Goal: Find specific page/section: Find specific page/section

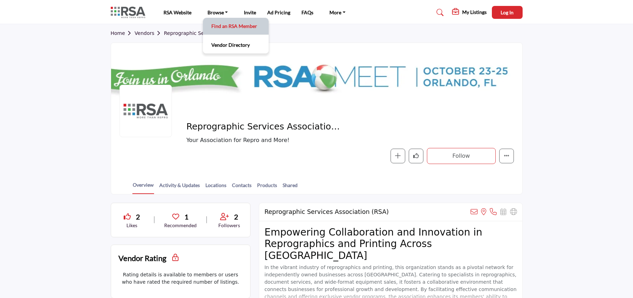
click at [221, 24] on link "Find an RSA Member" at bounding box center [235, 26] width 59 height 10
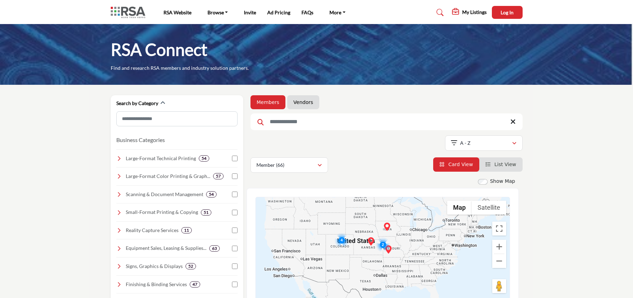
drag, startPoint x: 448, startPoint y: 160, endPoint x: 409, endPoint y: 154, distance: 40.2
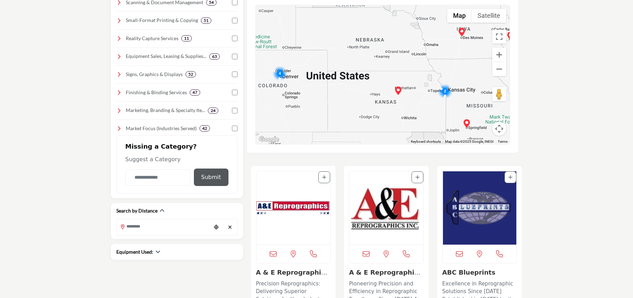
scroll to position [253, 0]
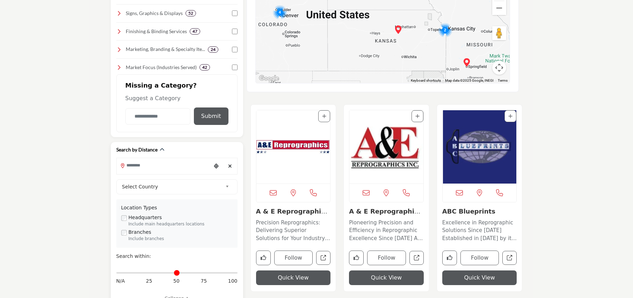
click at [168, 166] on input "Search Location" at bounding box center [164, 166] width 94 height 14
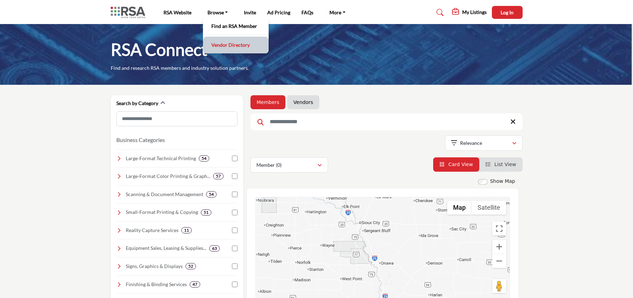
click at [223, 42] on link "Vendor Directory" at bounding box center [235, 45] width 59 height 10
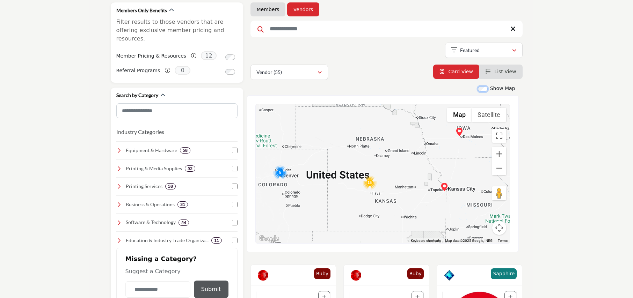
scroll to position [116, 0]
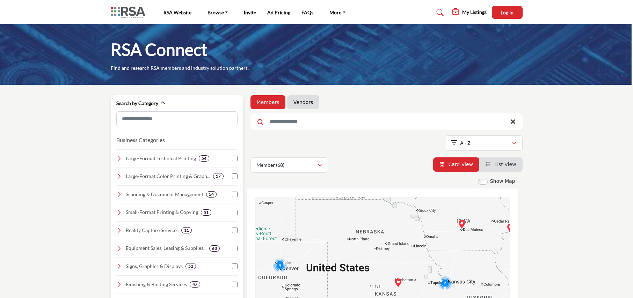
click at [119, 178] on icon at bounding box center [119, 177] width 6 height 6
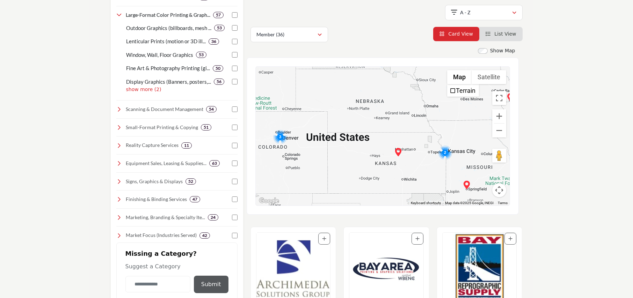
scroll to position [163, 0]
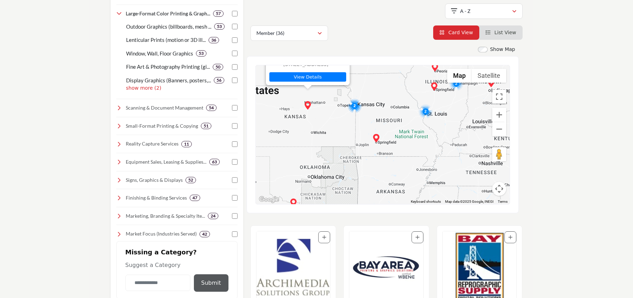
drag, startPoint x: 424, startPoint y: 156, endPoint x: 327, endPoint y: 98, distance: 112.3
click at [327, 98] on div "Salina Blueprint & Micrographic Systems - (HQ) 209 S Santa Fe Ave, Salina, KS 6…" at bounding box center [383, 134] width 254 height 139
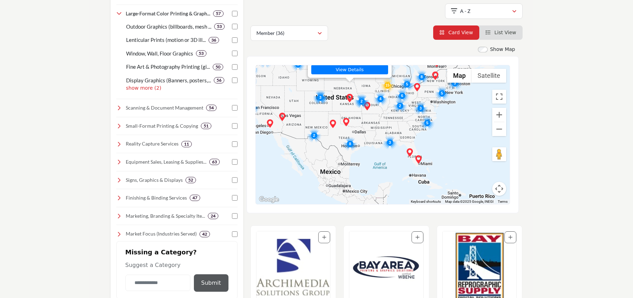
drag, startPoint x: 444, startPoint y: 177, endPoint x: 411, endPoint y: 137, distance: 51.3
click at [411, 137] on div "Salina Blueprint & Micrographic Systems - (HQ) 209 S Santa Fe Ave, Salina, KS 6…" at bounding box center [383, 134] width 254 height 139
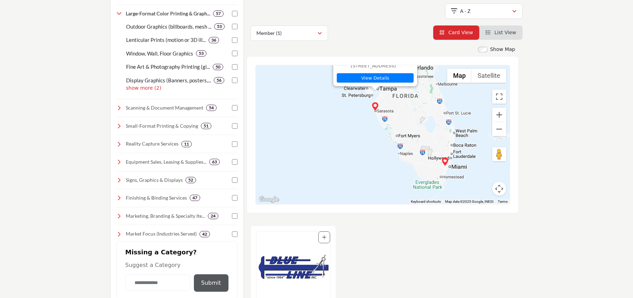
drag, startPoint x: 442, startPoint y: 166, endPoint x: 399, endPoint y: 115, distance: 66.1
click at [399, 115] on div "Blue Line, Inc - (HQ) 1370 4th St, Sarasota, FL 34236-4924, USA View Details" at bounding box center [383, 134] width 254 height 139
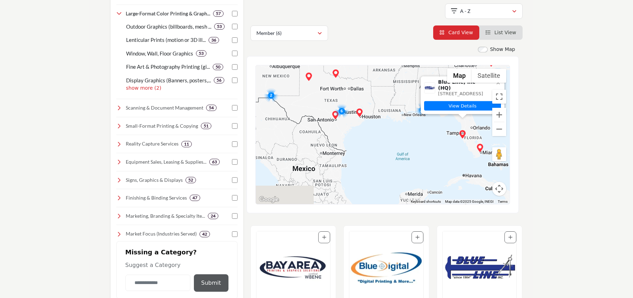
drag, startPoint x: 331, startPoint y: 143, endPoint x: 451, endPoint y: 190, distance: 129.5
click at [451, 190] on div "Blue Line, Inc - (HQ) 1370 4th St, Sarasota, FL 34236-4924, USA View Details" at bounding box center [383, 134] width 254 height 139
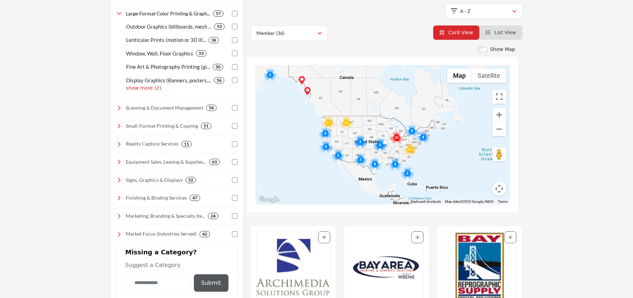
drag, startPoint x: 328, startPoint y: 153, endPoint x: 384, endPoint y: 183, distance: 63.6
click at [384, 183] on div at bounding box center [383, 134] width 254 height 139
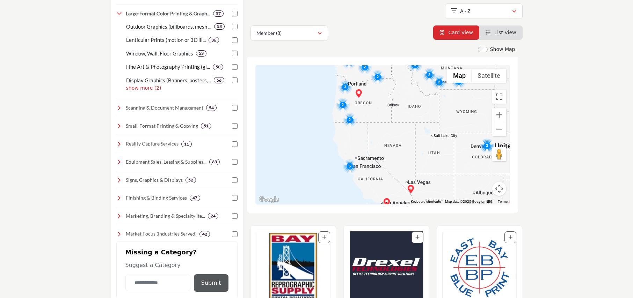
drag, startPoint x: 314, startPoint y: 93, endPoint x: 458, endPoint y: 174, distance: 165.7
click at [458, 174] on div "Triangle Printing & Marketing - (HQ) 8168 Westpark Dr, Suite A, Houston, TX 770…" at bounding box center [383, 134] width 254 height 139
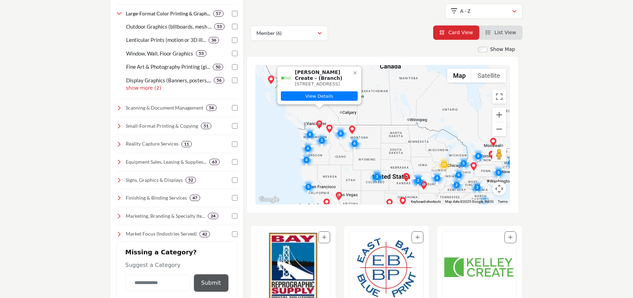
drag, startPoint x: 376, startPoint y: 147, endPoint x: 253, endPoint y: 129, distance: 123.9
click at [253, 129] on div "← Move left → Move right ↑ Move up ↓ Move down + Zoom in - Zoom out Home Jump l…" at bounding box center [383, 134] width 272 height 157
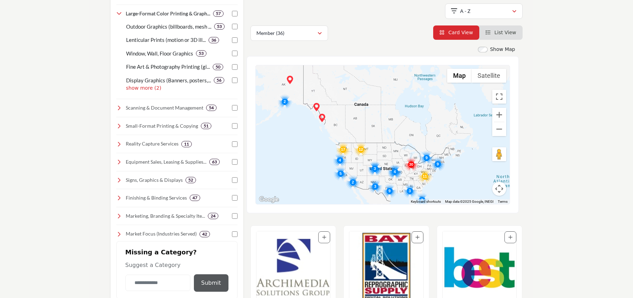
drag, startPoint x: 422, startPoint y: 148, endPoint x: 381, endPoint y: 116, distance: 52.2
click at [381, 116] on div at bounding box center [383, 134] width 254 height 139
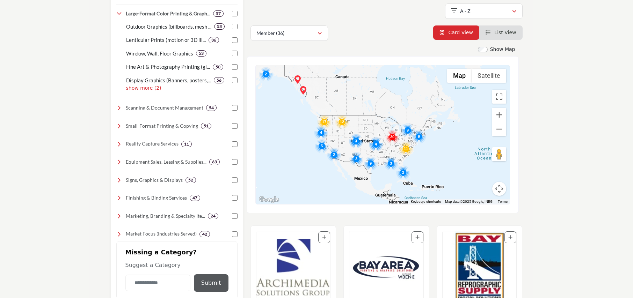
drag, startPoint x: 395, startPoint y: 117, endPoint x: 373, endPoint y: 86, distance: 38.4
click at [373, 86] on div at bounding box center [383, 134] width 254 height 139
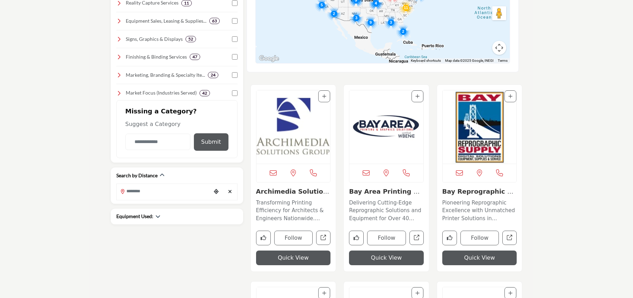
scroll to position [300, 0]
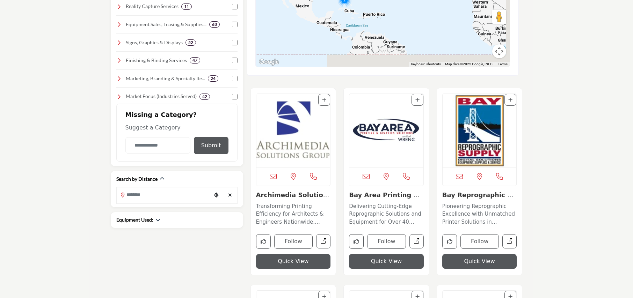
drag, startPoint x: 436, startPoint y: 36, endPoint x: 361, endPoint y: -4, distance: 85.0
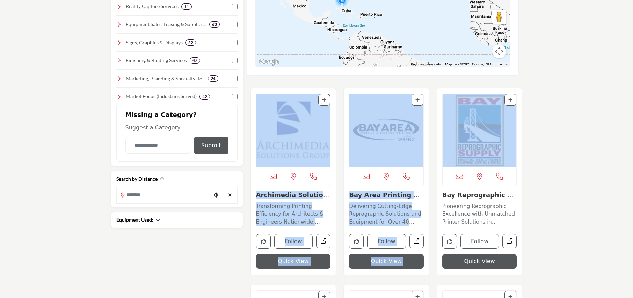
drag, startPoint x: 587, startPoint y: 59, endPoint x: 572, endPoint y: 71, distance: 19.6
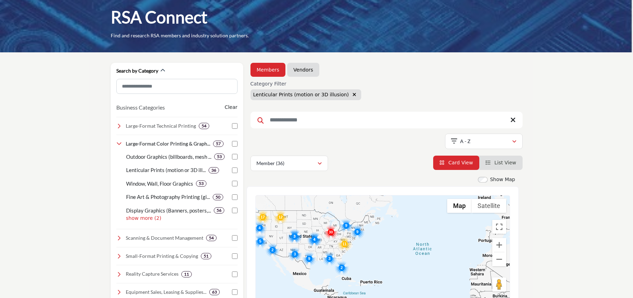
scroll to position [32, 0]
click at [498, 259] on button "Zoom out" at bounding box center [499, 260] width 14 height 14
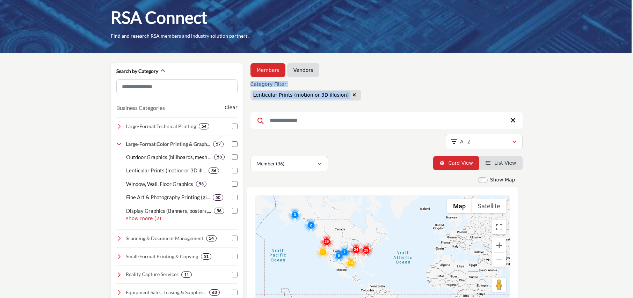
drag, startPoint x: 550, startPoint y: 116, endPoint x: 537, endPoint y: 67, distance: 50.3
click at [537, 67] on section "Search by Category Business Categories Clear 54 "" at bounding box center [316, 282] width 633 height 459
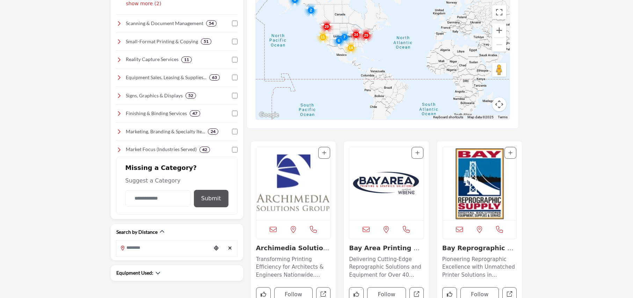
scroll to position [257, 0]
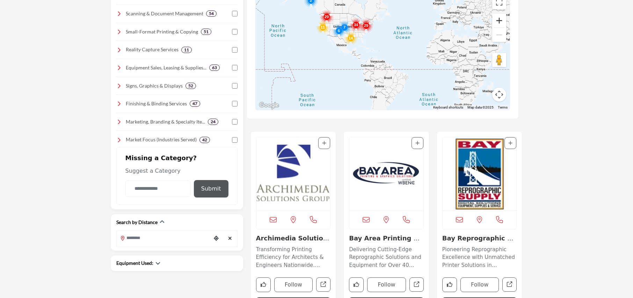
click at [498, 21] on button "Zoom in" at bounding box center [499, 21] width 14 height 14
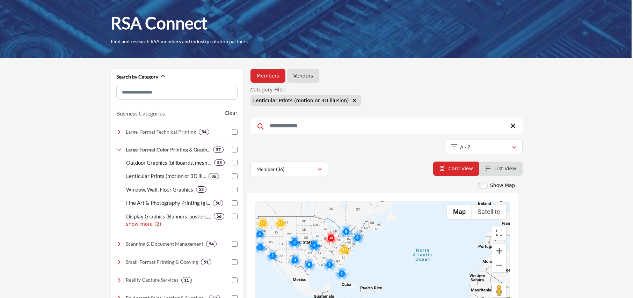
scroll to position [0, 0]
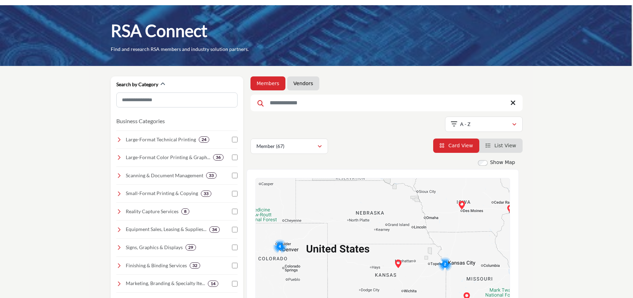
scroll to position [155, 0]
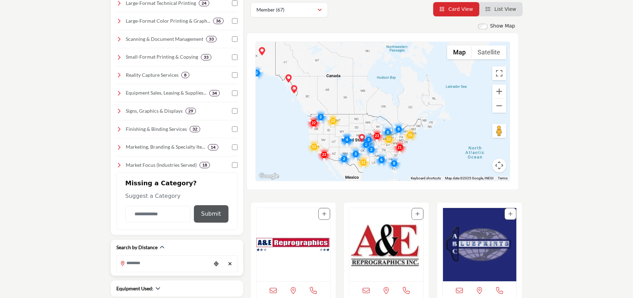
click at [175, 263] on input "Search Location" at bounding box center [164, 264] width 94 height 14
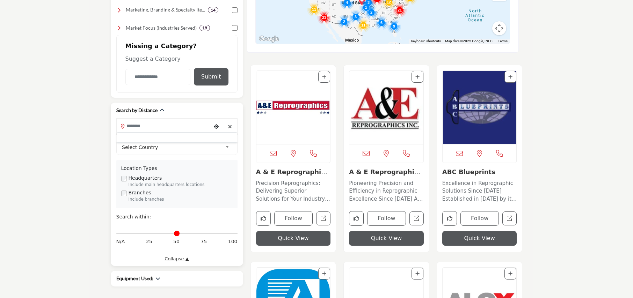
scroll to position [293, 0]
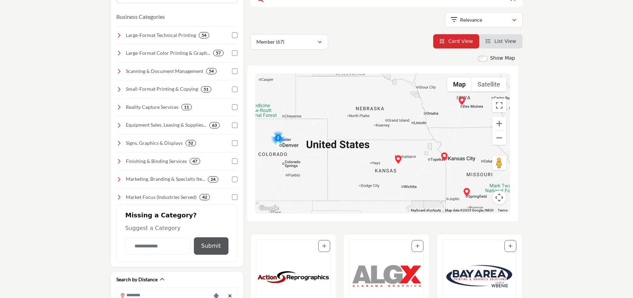
scroll to position [123, 0]
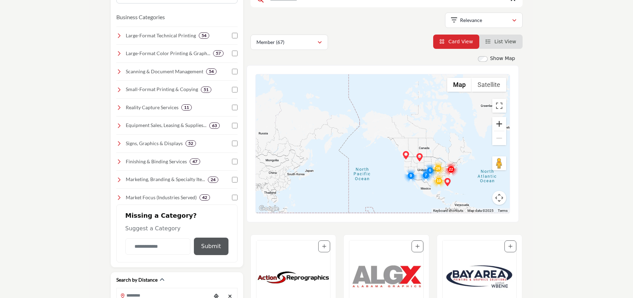
click at [499, 128] on button "Zoom in" at bounding box center [499, 124] width 14 height 14
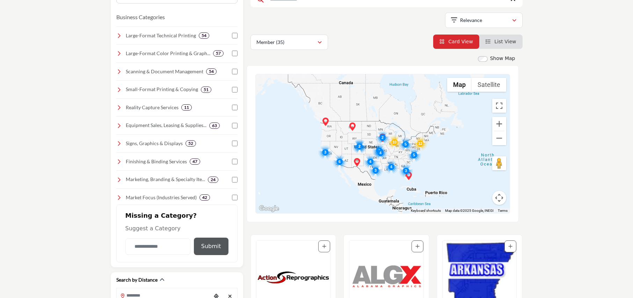
drag, startPoint x: 343, startPoint y: 142, endPoint x: 275, endPoint y: 91, distance: 84.8
click at [275, 91] on div at bounding box center [383, 143] width 254 height 139
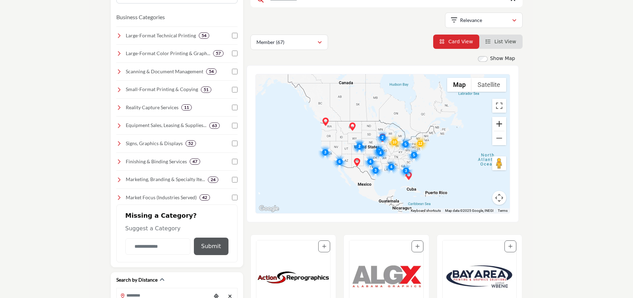
click at [497, 122] on button "Zoom in" at bounding box center [499, 124] width 14 height 14
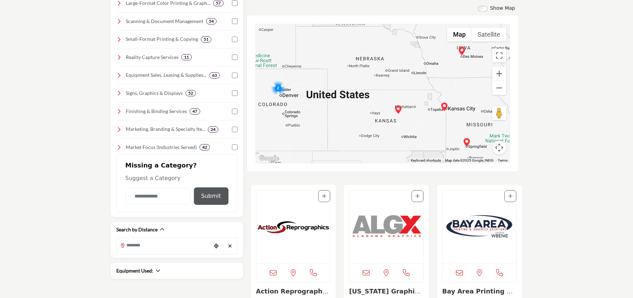
scroll to position [177, 0]
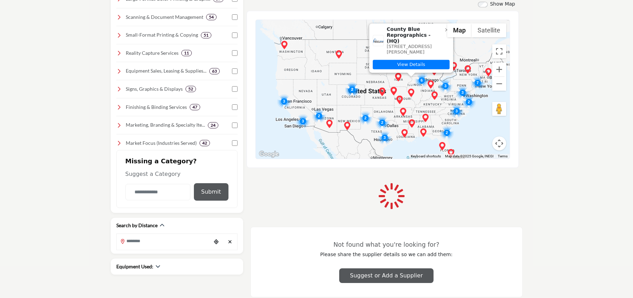
drag, startPoint x: 406, startPoint y: 126, endPoint x: 369, endPoint y: 96, distance: 48.2
click at [369, 96] on div "County Blue Reprographics - (HQ) [STREET_ADDRESS][PERSON_NAME] View Details" at bounding box center [383, 89] width 254 height 139
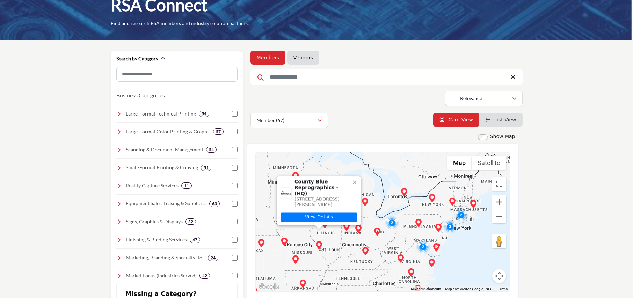
scroll to position [47, 0]
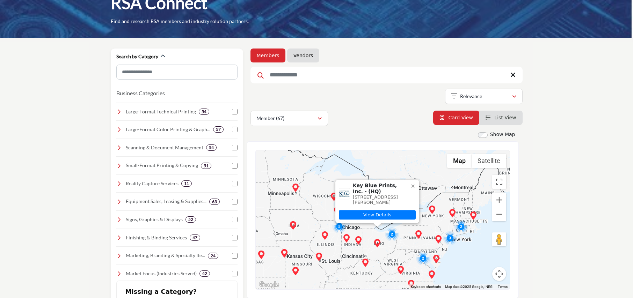
click at [58, 103] on section "Search by Category Business Categories Clear 54 "" at bounding box center [316, 229] width 633 height 383
